Goal: Complete application form

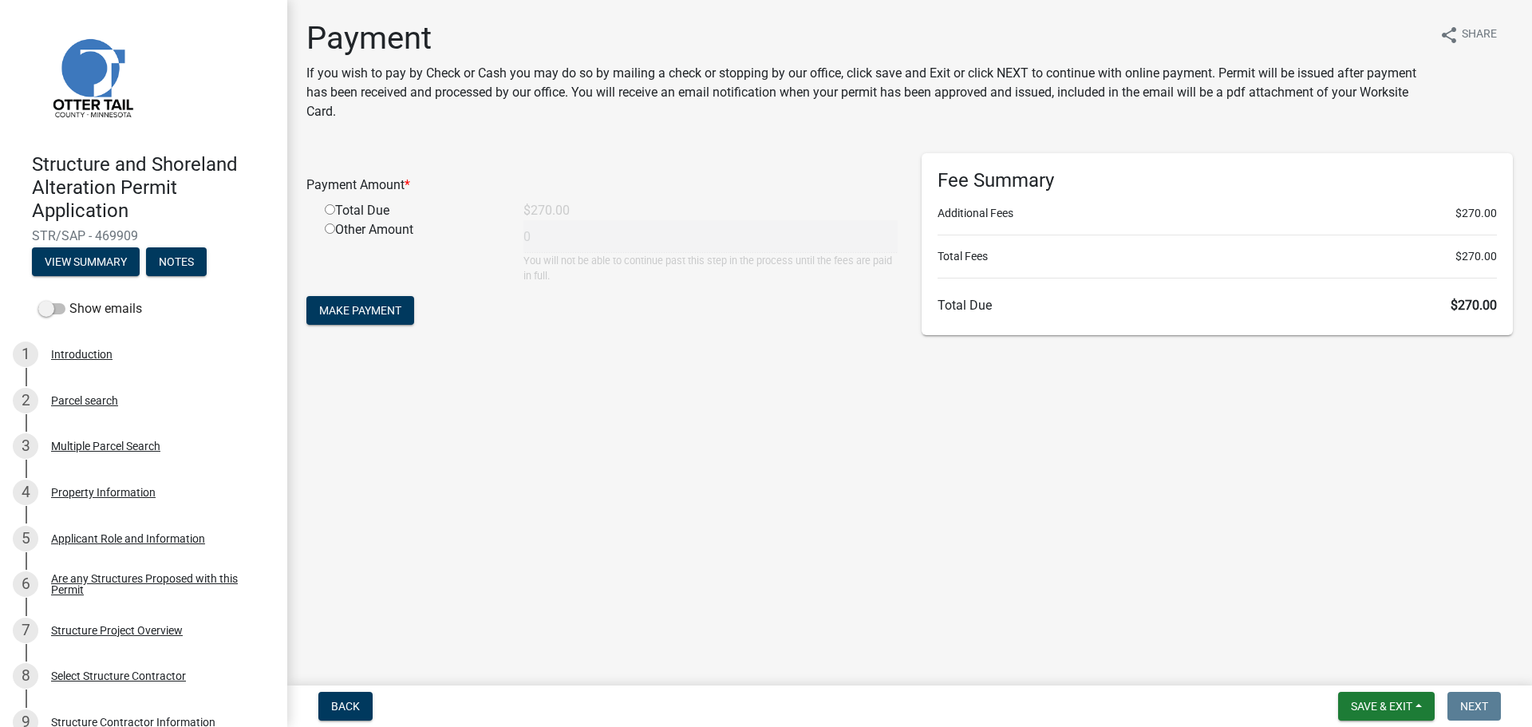
click at [327, 212] on input "radio" at bounding box center [330, 209] width 10 height 10
radio input "true"
type input "270"
click at [363, 310] on span "Make Payment" at bounding box center [360, 310] width 82 height 13
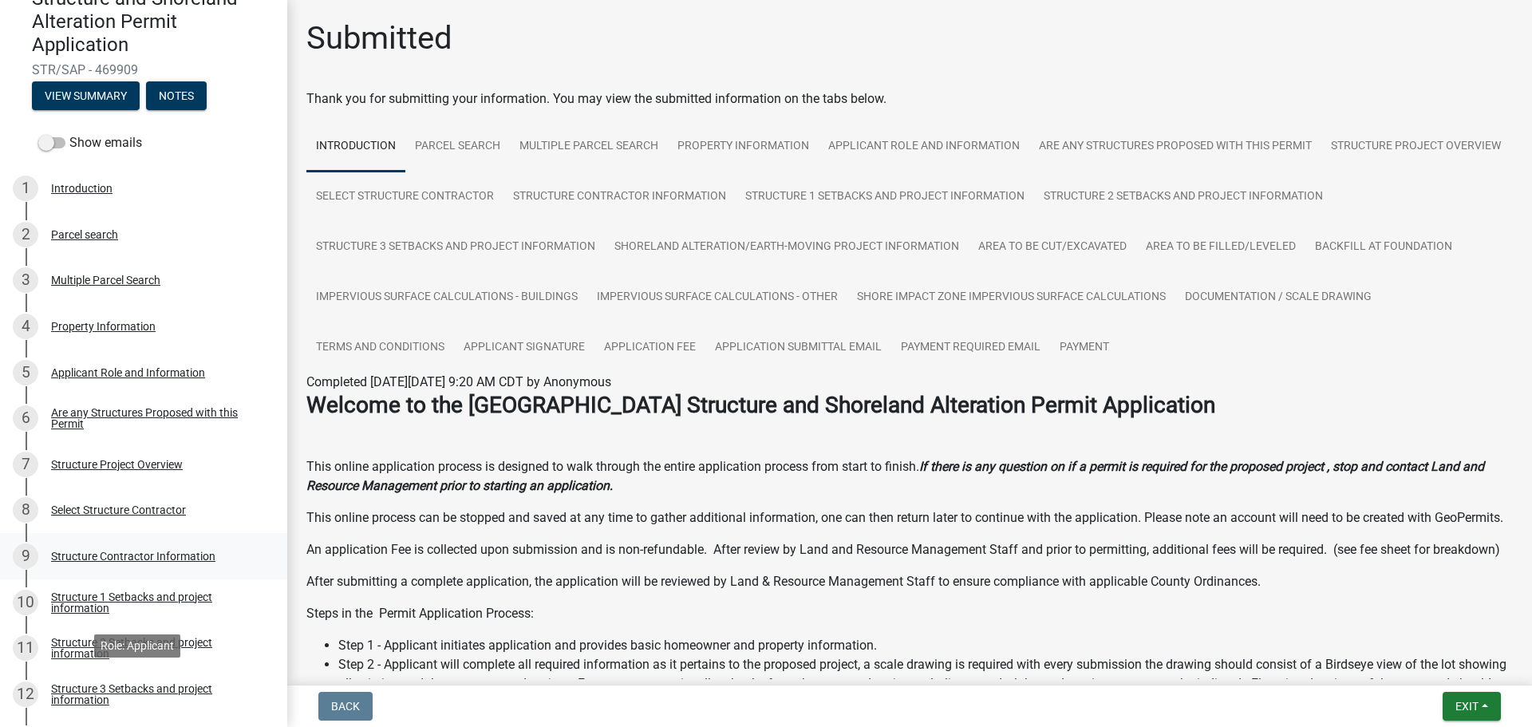
scroll to position [26, 0]
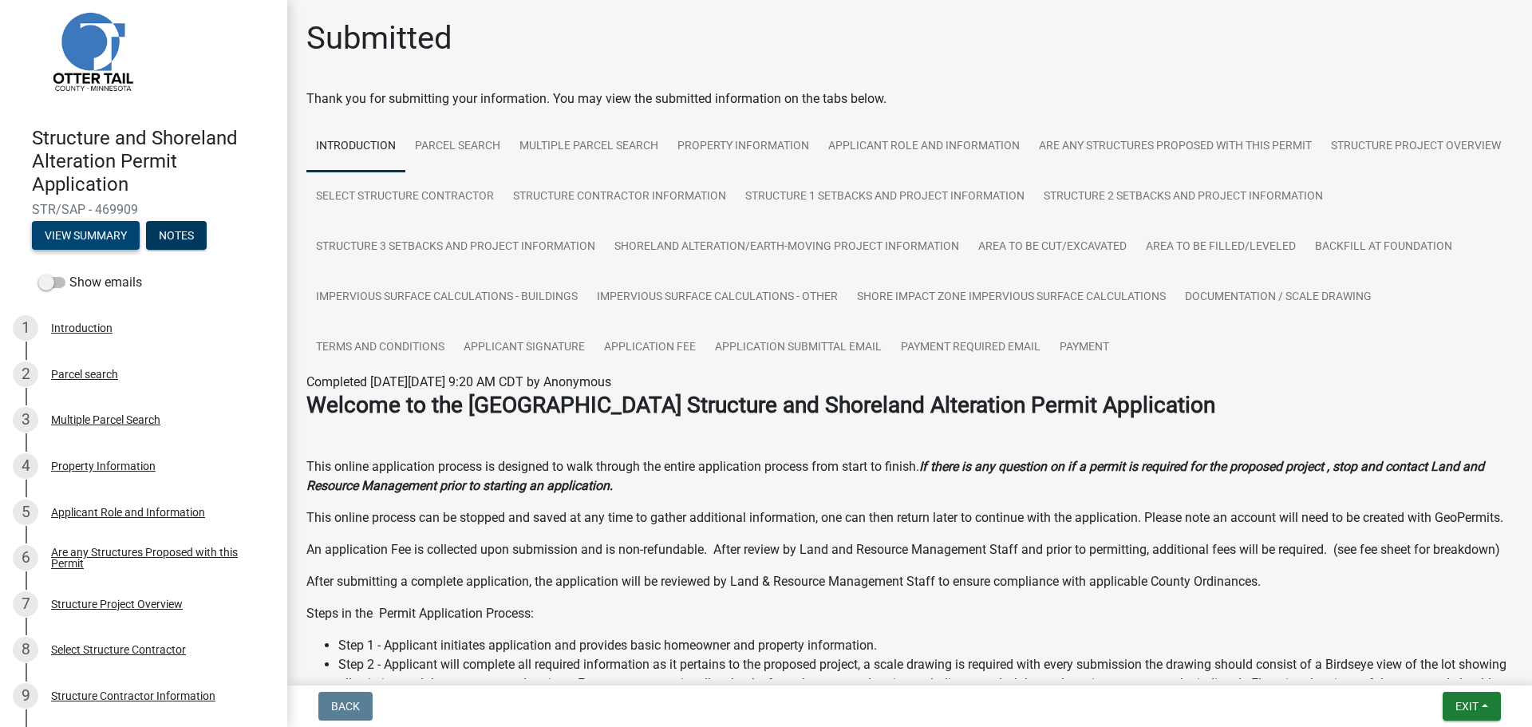
click at [98, 235] on button "View Summary" at bounding box center [86, 235] width 108 height 29
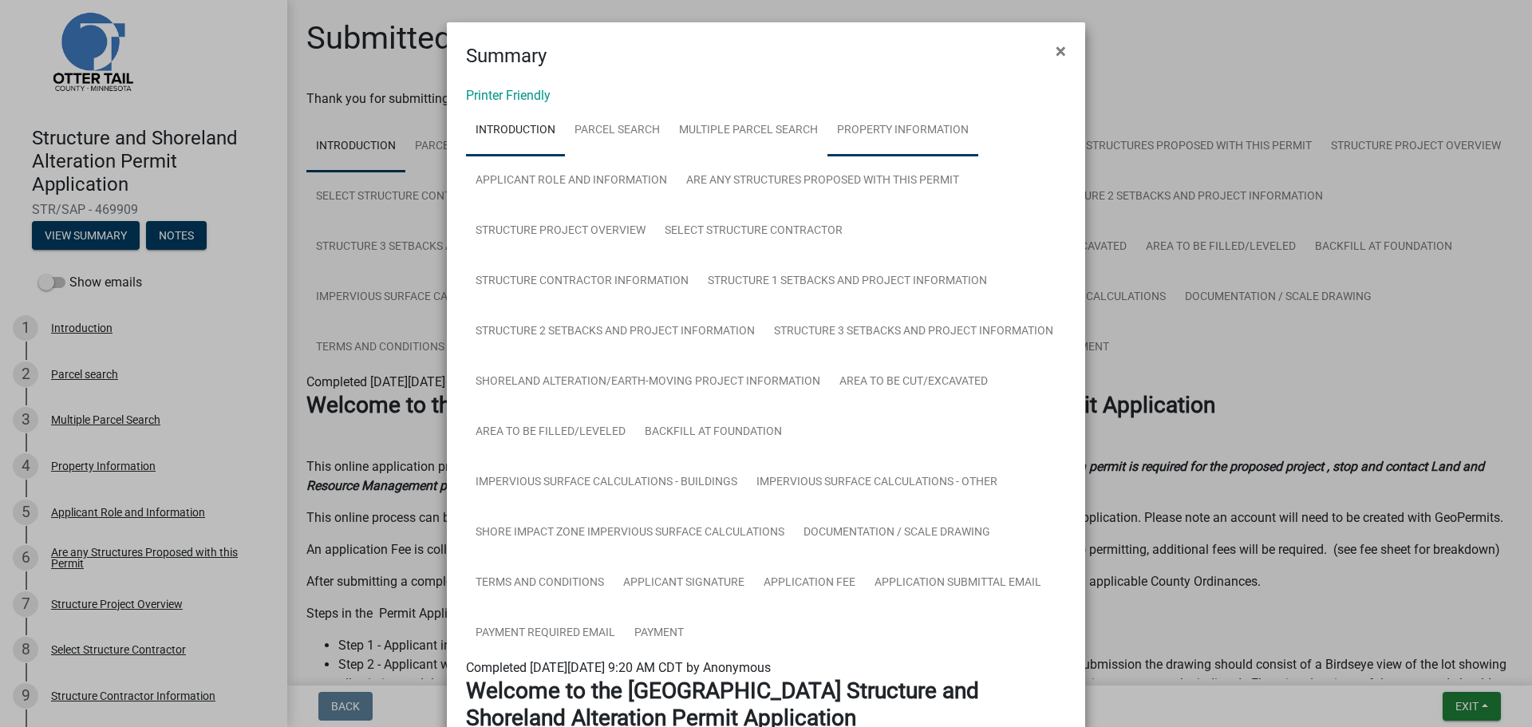
click at [884, 130] on link "Property Information" at bounding box center [903, 130] width 151 height 51
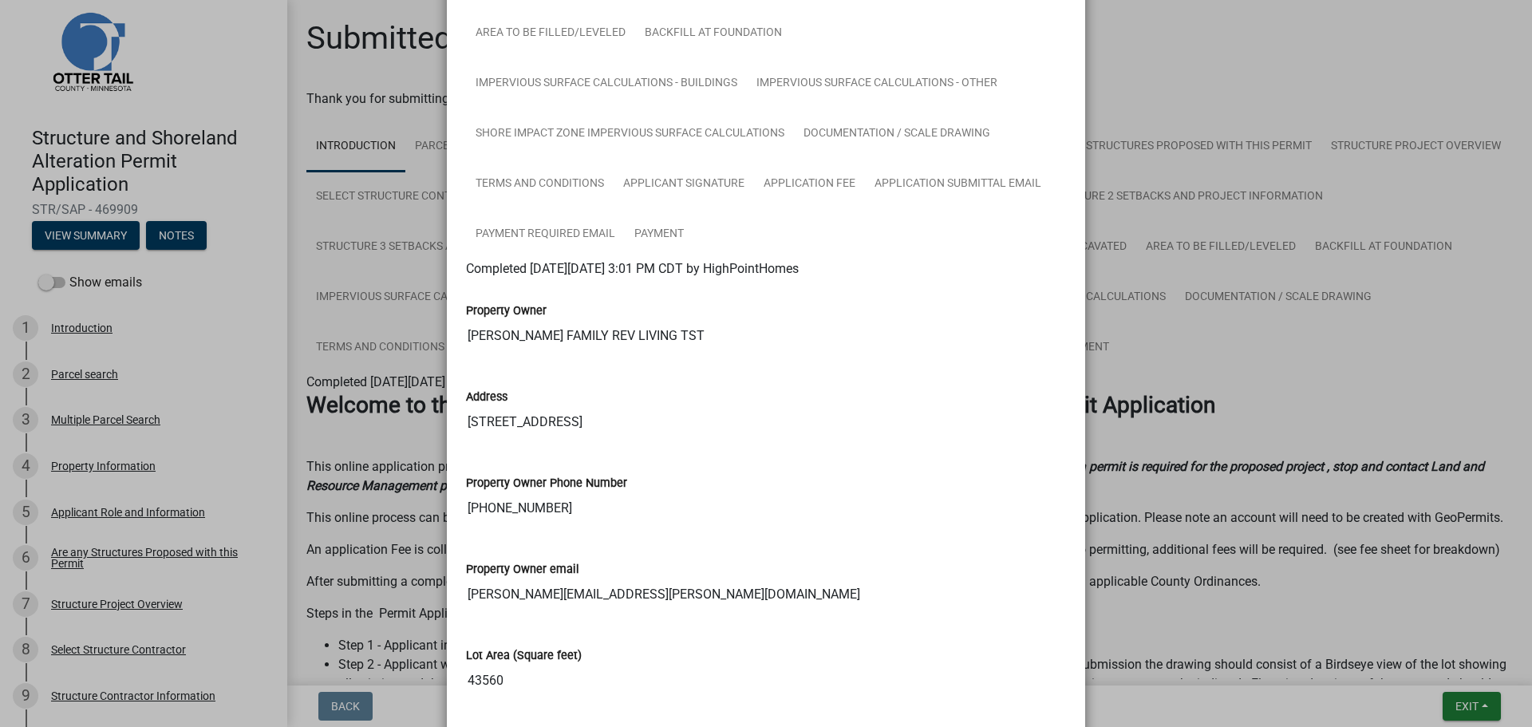
scroll to position [0, 0]
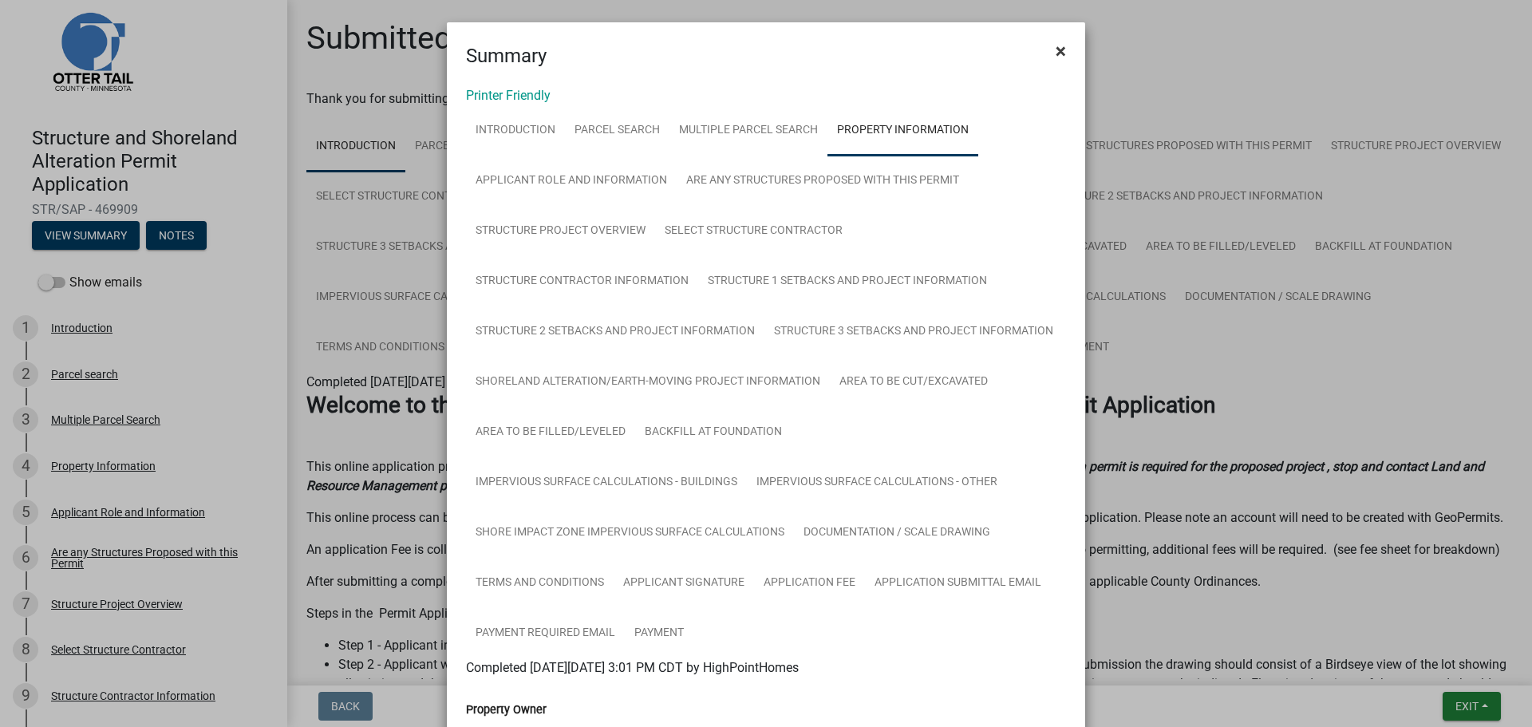
click at [1056, 53] on span "×" at bounding box center [1061, 51] width 10 height 22
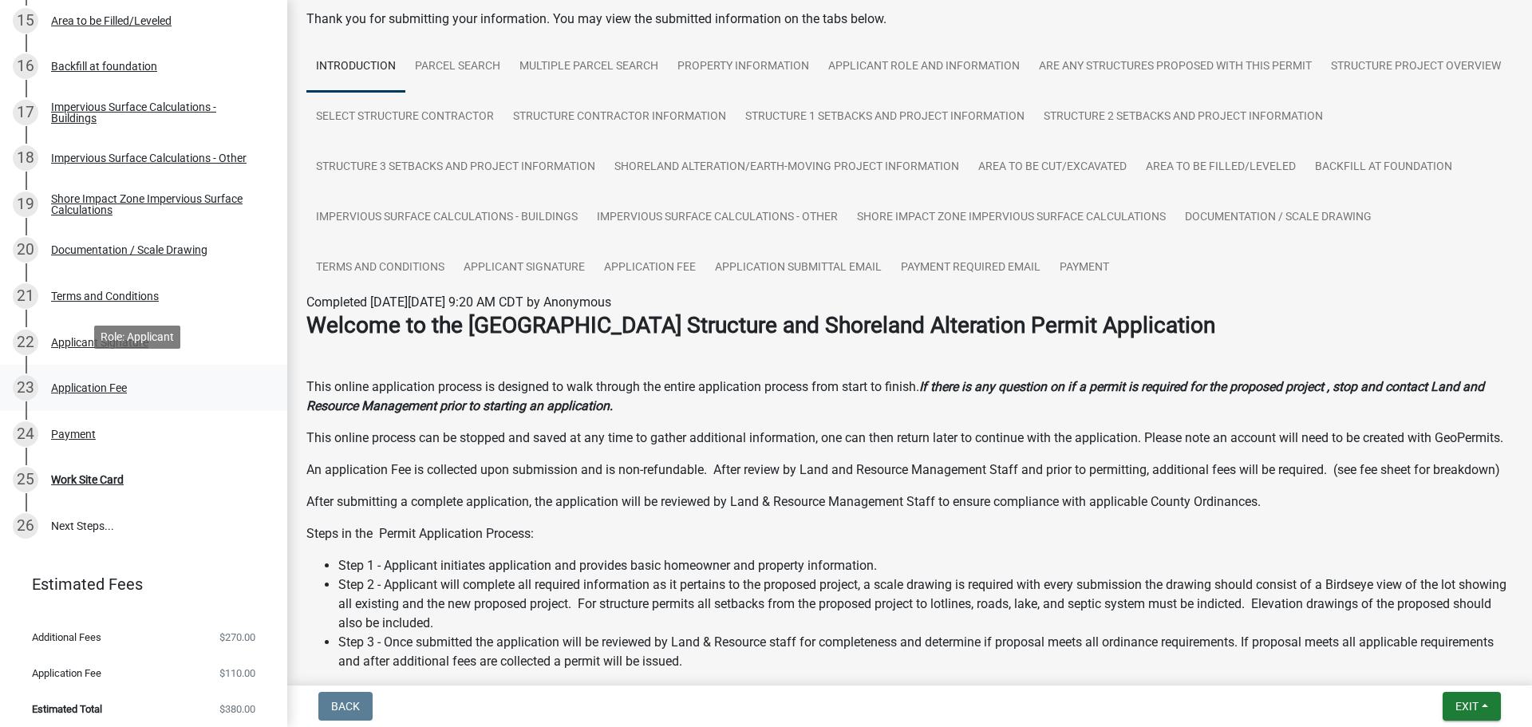
scroll to position [984, 0]
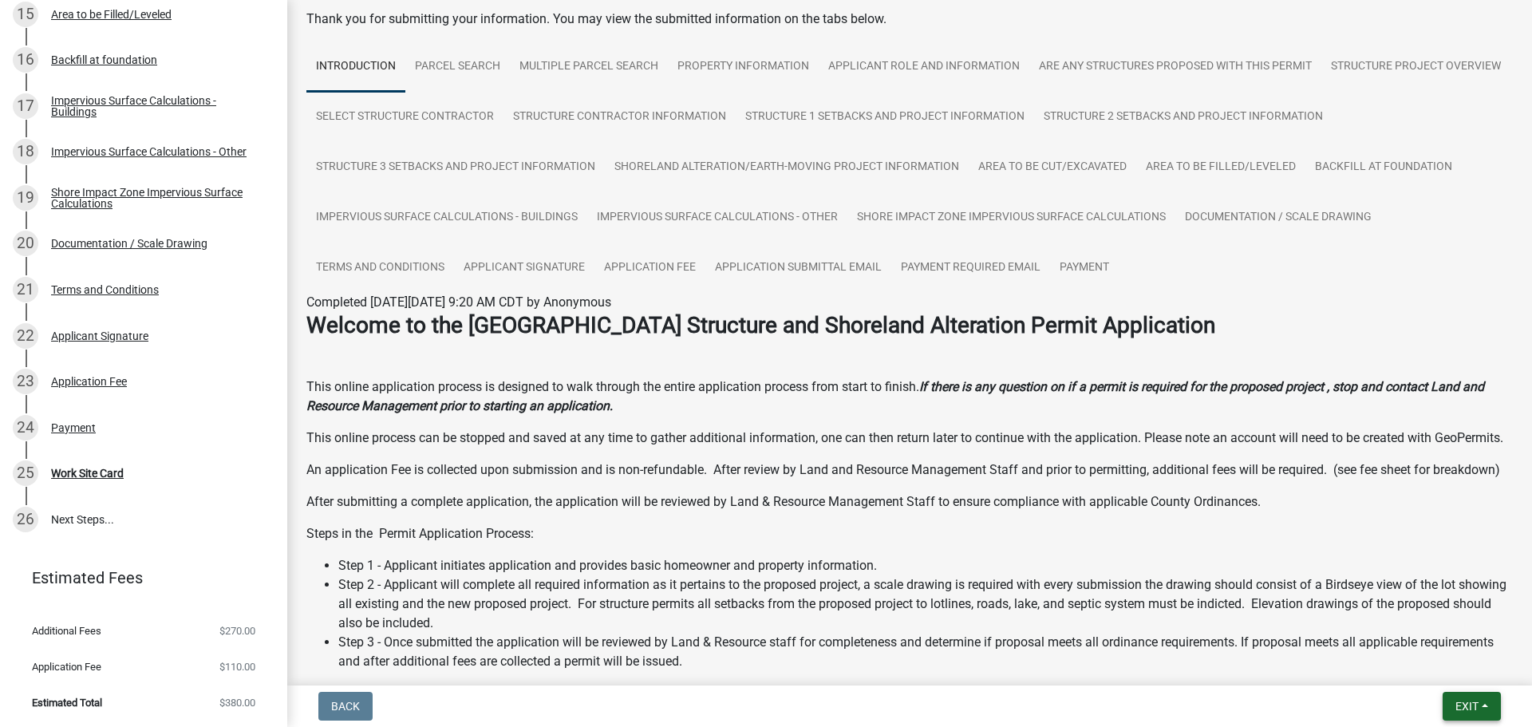
click at [1486, 700] on button "Exit" at bounding box center [1472, 706] width 58 height 29
click at [1426, 663] on button "Save & Exit" at bounding box center [1437, 665] width 128 height 38
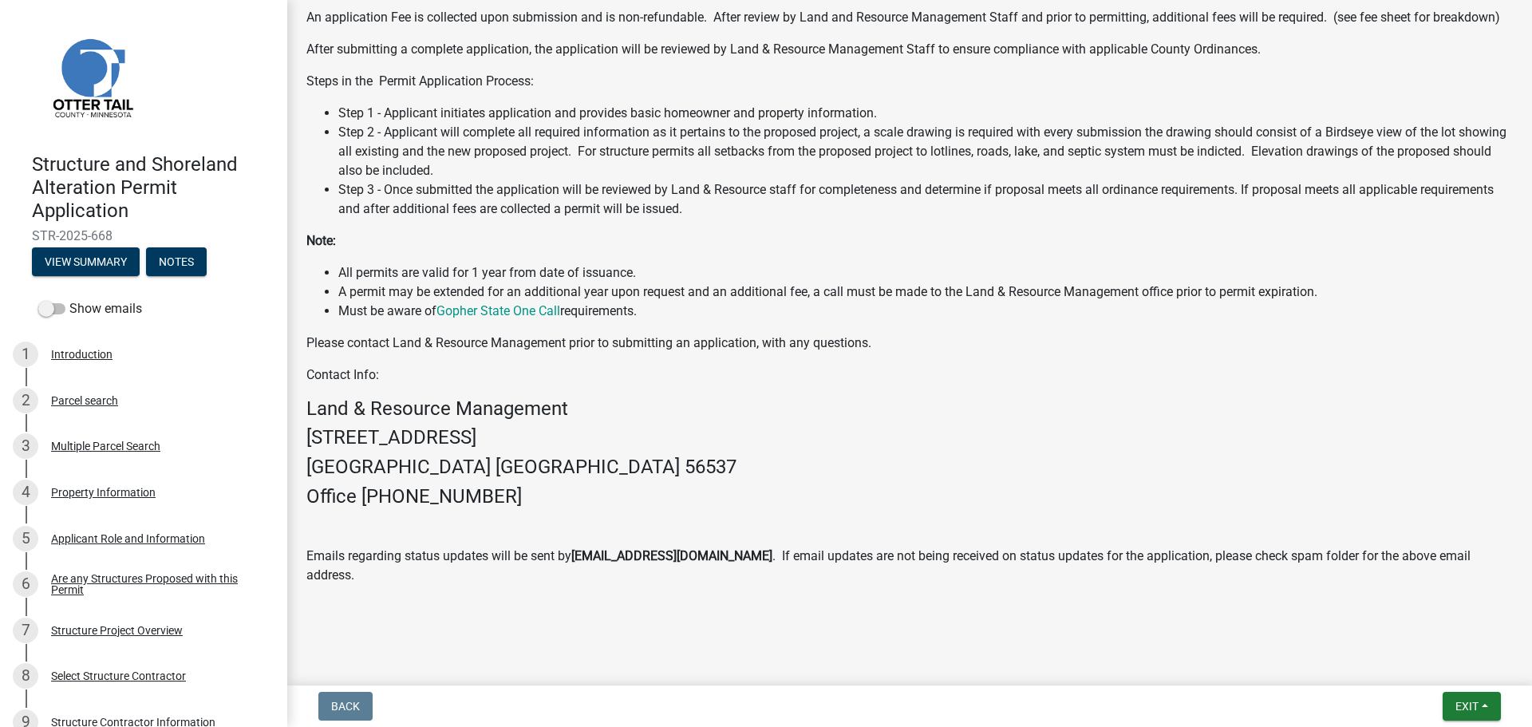
scroll to position [602, 0]
click at [469, 350] on div "Welcome to the [GEOGRAPHIC_DATA] Structure and Shoreland Alteration Permit Appl…" at bounding box center [909, 222] width 1207 height 725
